Goal: Information Seeking & Learning: Learn about a topic

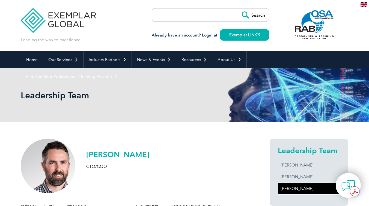
click at [143, 34] on div "Leading the way to excellence Search" at bounding box center [184, 25] width 327 height 51
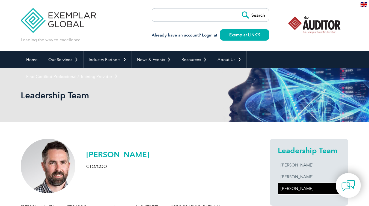
click at [140, 98] on h1 "Leadership Team" at bounding box center [125, 95] width 209 height 11
click at [118, 37] on div "Leading the way to excellence Search" at bounding box center [184, 25] width 327 height 51
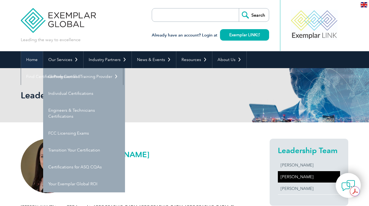
scroll to position [9, 0]
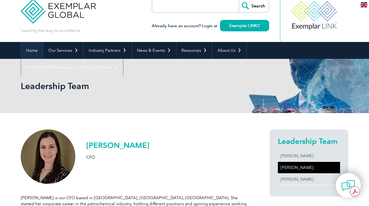
click at [32, 49] on link "Home" at bounding box center [32, 50] width 22 height 17
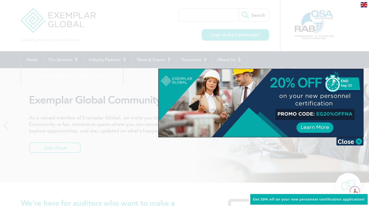
click at [136, 142] on div at bounding box center [184, 103] width 369 height 206
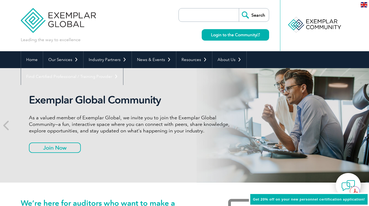
click at [69, 116] on p "As a valued member of Exemplar Global, we invite you to join the Exemplar Globa…" at bounding box center [131, 125] width 205 height 20
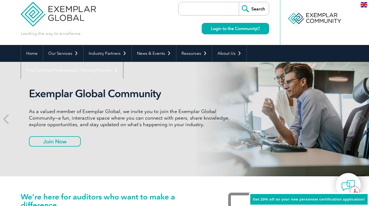
scroll to position [8, 0]
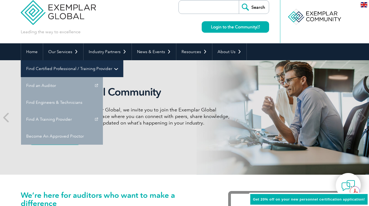
click at [123, 60] on link "Find Certified Professional / Training Provider" at bounding box center [72, 68] width 102 height 17
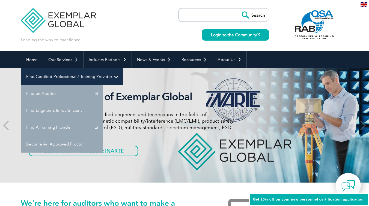
click at [123, 68] on link "Find Certified Professional / Training Provider" at bounding box center [72, 76] width 102 height 17
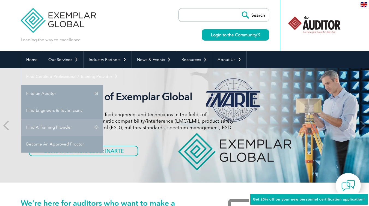
click at [103, 119] on link "Find A Training Provider" at bounding box center [62, 127] width 82 height 17
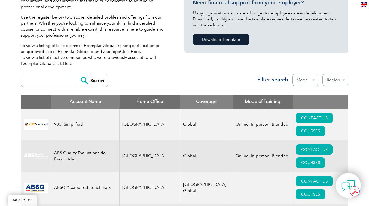
scroll to position [150, 0]
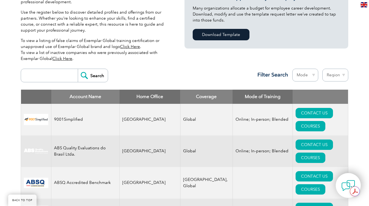
click at [57, 76] on input "search" at bounding box center [51, 75] width 54 height 13
type input "guard"
click at [78, 69] on input "Search" at bounding box center [93, 75] width 30 height 13
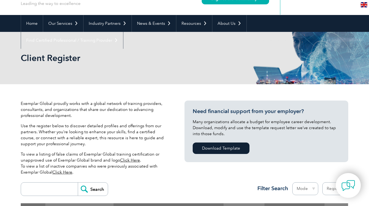
scroll to position [35, 0]
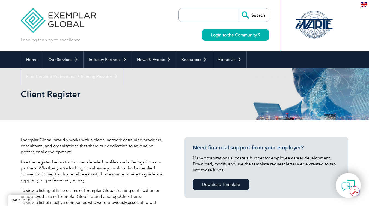
scroll to position [150, 0]
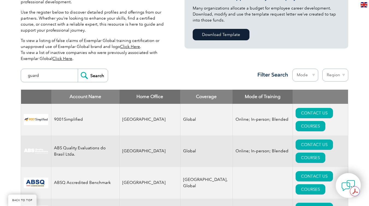
click at [46, 76] on input "guard" at bounding box center [51, 75] width 54 height 13
type input "g"
type input "tnv"
click at [78, 69] on input "Search" at bounding box center [93, 75] width 30 height 13
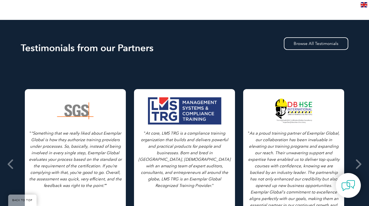
scroll to position [149, 0]
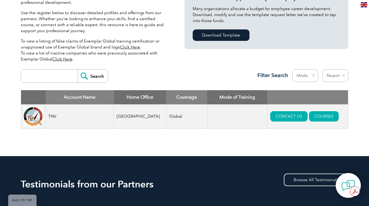
click at [267, 137] on div "Account Name Home Office Coverage Mode of Training TNV [GEOGRAPHIC_DATA] Global…" at bounding box center [184, 113] width 327 height 47
click at [164, 74] on div "Search Region Australia Bahrain Bangladesh Brazil Canada Colombia Dominican Rep…" at bounding box center [184, 79] width 327 height 24
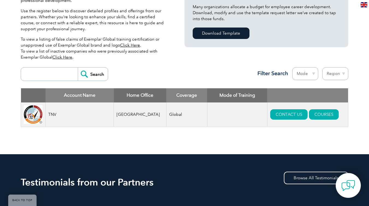
click at [189, 72] on div "Search Region Australia Bahrain Bangladesh Brazil Canada Colombia Dominican Rep…" at bounding box center [184, 77] width 327 height 24
click at [142, 59] on p "To view a listing of false claims of Exemplar Global training certification or …" at bounding box center [94, 48] width 147 height 24
click at [95, 47] on p "To view a listing of false claims of Exemplar Global training certification or …" at bounding box center [94, 48] width 147 height 24
click at [88, 34] on div "Exemplar Global proudly works with a global network of training providers, cons…" at bounding box center [94, 25] width 147 height 79
click at [93, 47] on p "To view a listing of false claims of Exemplar Global training certification or …" at bounding box center [94, 48] width 147 height 24
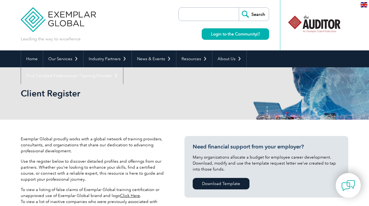
scroll to position [0, 0]
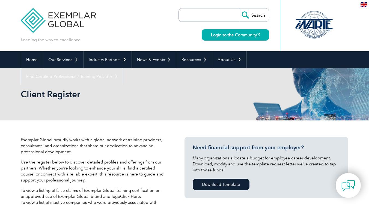
click at [111, 42] on div "Leading the way to excellence Search" at bounding box center [184, 25] width 327 height 51
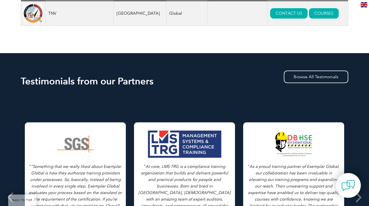
scroll to position [169, 0]
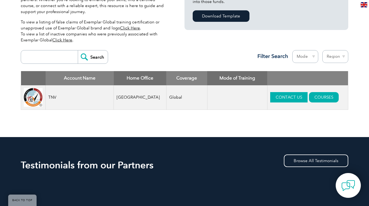
click at [282, 98] on link "CONTACT US" at bounding box center [288, 97] width 37 height 10
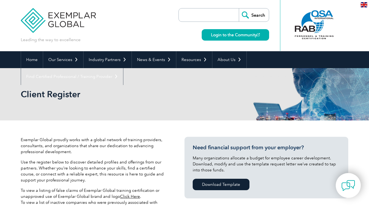
click at [214, 82] on div "Client Register" at bounding box center [184, 94] width 327 height 52
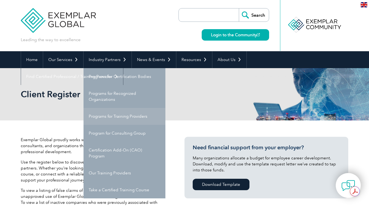
scroll to position [5, 0]
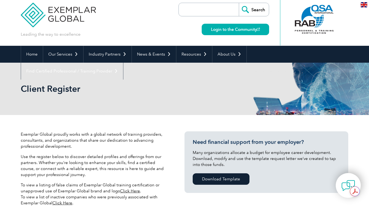
click at [166, 29] on div "Leading the way to excellence Search" at bounding box center [184, 20] width 327 height 51
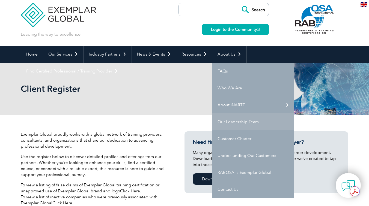
click at [258, 122] on link "Our Leadership Team" at bounding box center [253, 121] width 82 height 17
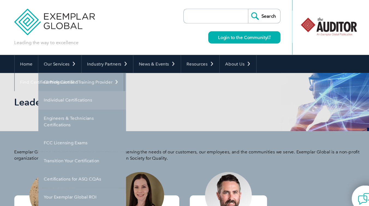
click at [68, 93] on link "Individual Certifications" at bounding box center [84, 93] width 82 height 17
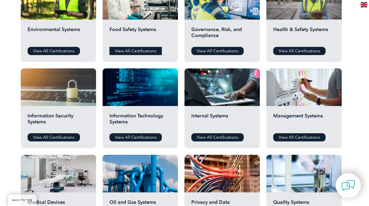
scroll to position [232, 0]
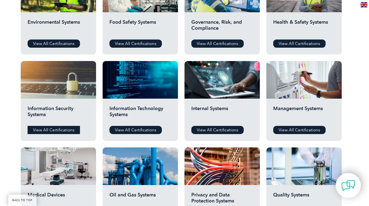
click at [53, 130] on link "View All Certifications" at bounding box center [54, 130] width 52 height 8
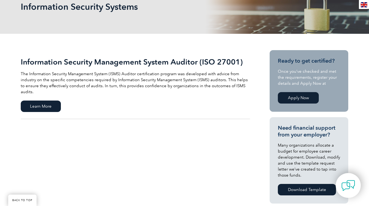
scroll to position [88, 0]
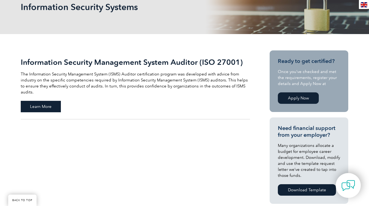
click at [54, 101] on span "Learn More" at bounding box center [41, 106] width 40 height 11
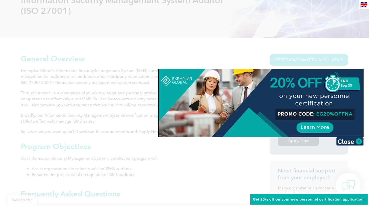
scroll to position [96, 0]
click at [109, 115] on div at bounding box center [184, 103] width 369 height 206
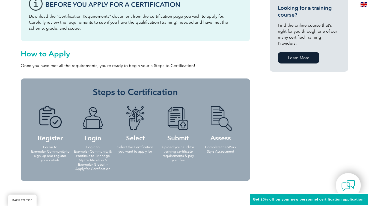
scroll to position [435, 0]
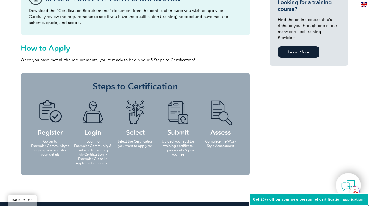
click at [98, 135] on h4 "Login" at bounding box center [92, 117] width 39 height 35
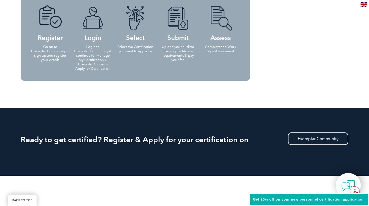
scroll to position [346, 0]
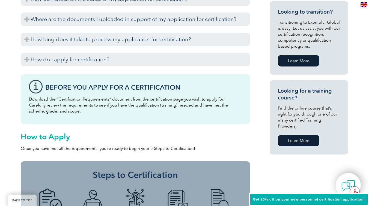
click at [298, 106] on p "Find the online course that’s right for you through one of our many certified T…" at bounding box center [309, 117] width 62 height 24
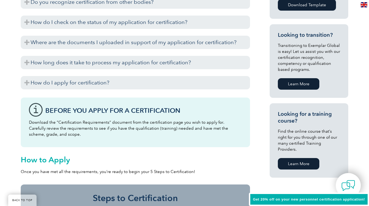
scroll to position [323, 0]
click at [310, 158] on link "Learn More" at bounding box center [298, 163] width 41 height 11
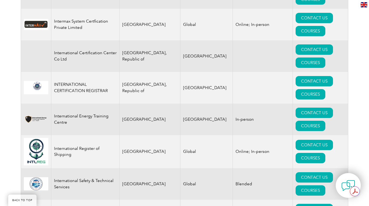
scroll to position [2657, 0]
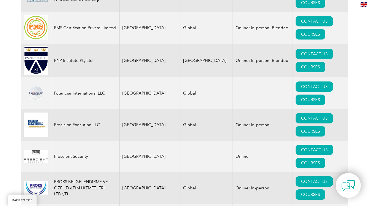
scroll to position [6488, 0]
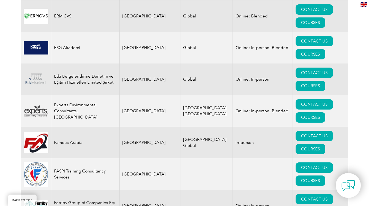
scroll to position [2794, 0]
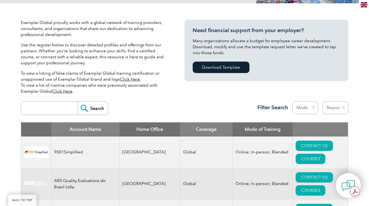
scroll to position [4, 0]
